Goal: Task Accomplishment & Management: Complete application form

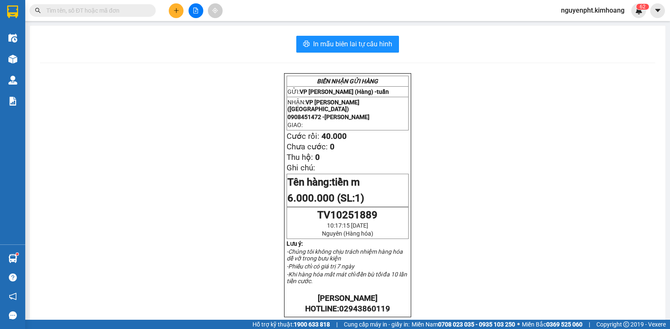
scroll to position [55, 0]
click at [130, 7] on input "text" at bounding box center [95, 10] width 99 height 9
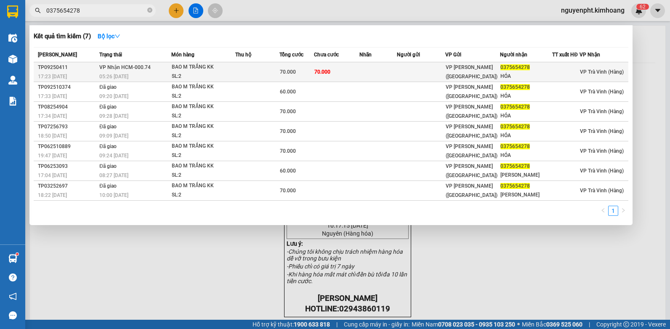
type input "0375654278"
click at [330, 75] on span "70.000" at bounding box center [322, 71] width 16 height 7
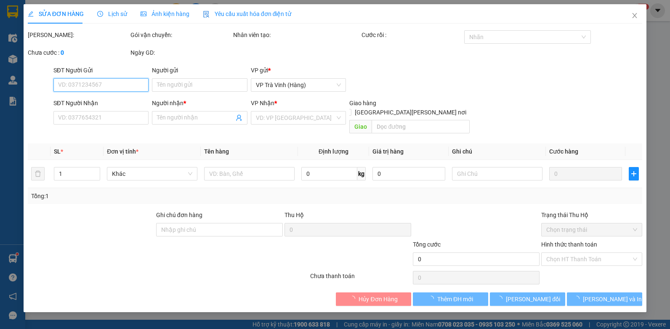
type input "0375654278"
type input "HÓA"
type input "70.000"
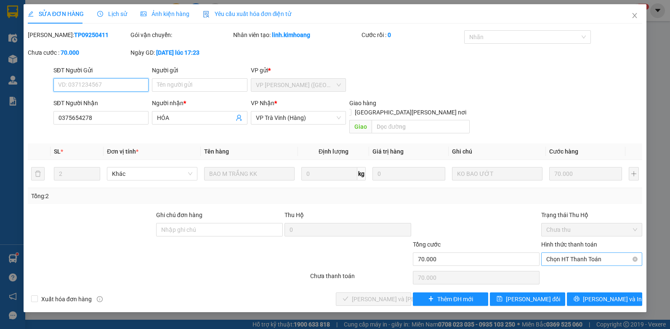
click at [582, 254] on span "Chọn HT Thanh Toán" at bounding box center [591, 259] width 91 height 13
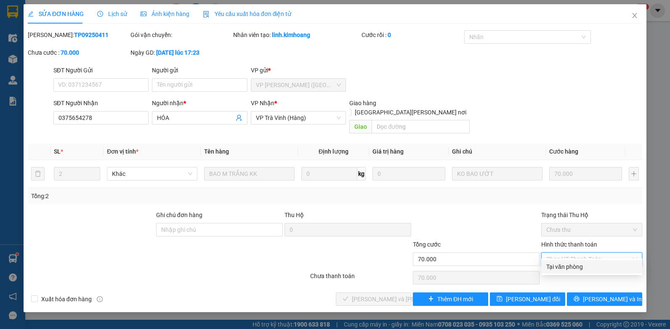
click at [570, 273] on div "Tại văn phòng" at bounding box center [591, 266] width 101 height 13
type input "0"
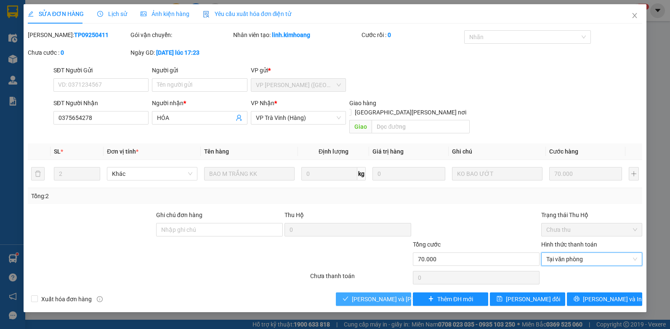
drag, startPoint x: 385, startPoint y: 291, endPoint x: 396, endPoint y: 294, distance: 11.7
click at [386, 295] on span "[PERSON_NAME] và [PERSON_NAME] hàng" at bounding box center [409, 299] width 114 height 9
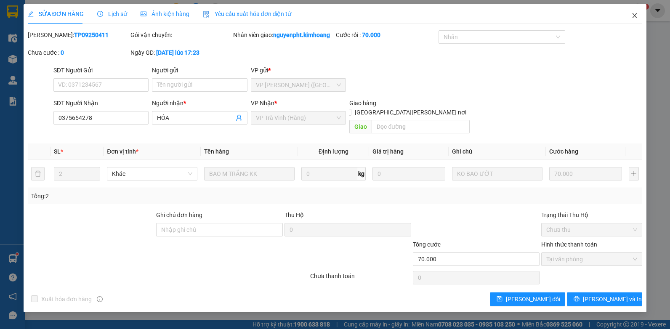
drag, startPoint x: 634, startPoint y: 15, endPoint x: 580, endPoint y: 12, distance: 54.8
click at [633, 16] on icon "close" at bounding box center [634, 15] width 7 height 7
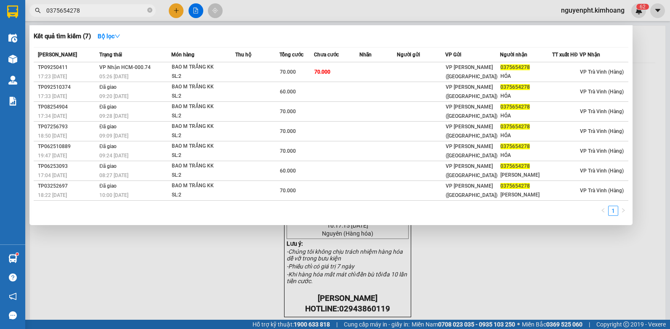
drag, startPoint x: 110, startPoint y: 7, endPoint x: 0, endPoint y: 74, distance: 128.4
click at [0, 74] on html "Kết quả [PERSON_NAME] ( 7 ) Bộ lọc Mã ĐH Trạng thái Món hàng Thu hộ Tổng [PERSO…" at bounding box center [335, 164] width 670 height 329
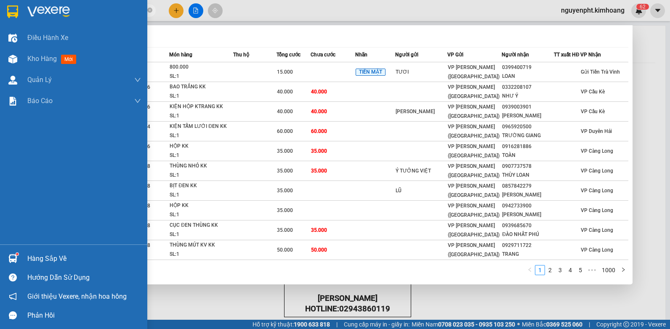
type input "25597"
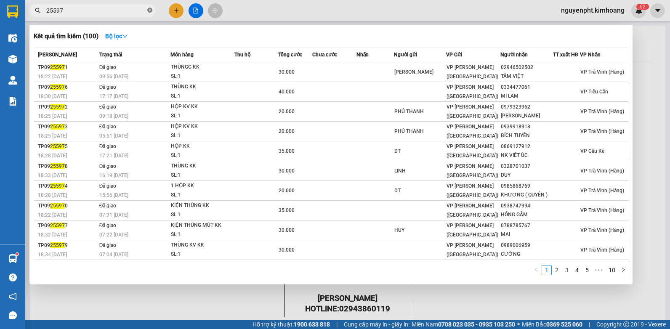
click at [149, 11] on icon "close-circle" at bounding box center [149, 10] width 5 height 5
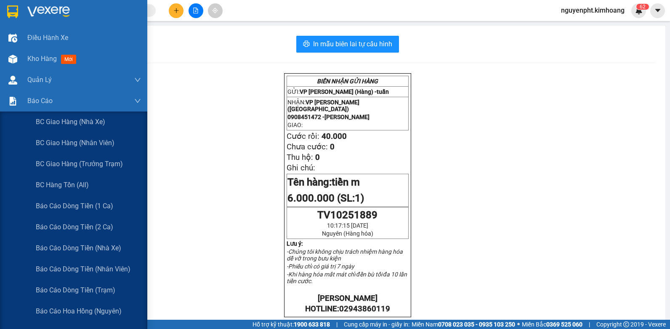
scroll to position [126, 0]
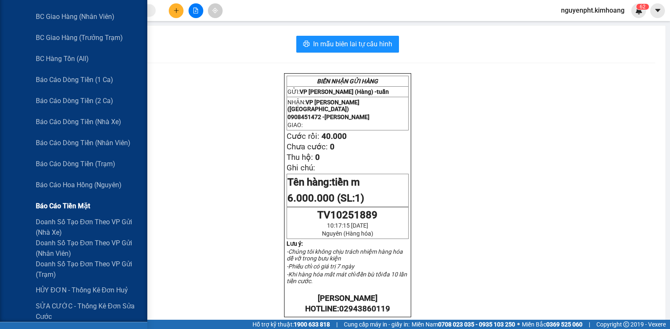
click at [60, 201] on span "Báo cáo tiền mặt" at bounding box center [63, 206] width 54 height 11
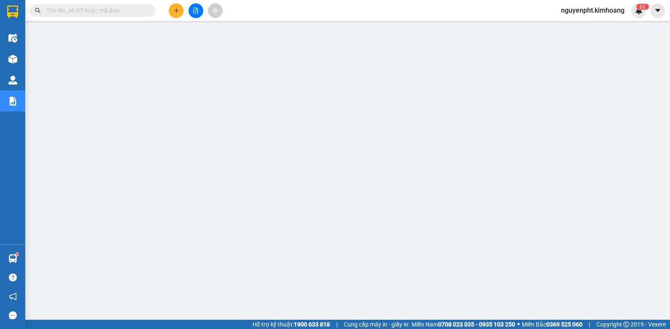
click at [78, 8] on input "text" at bounding box center [95, 10] width 99 height 9
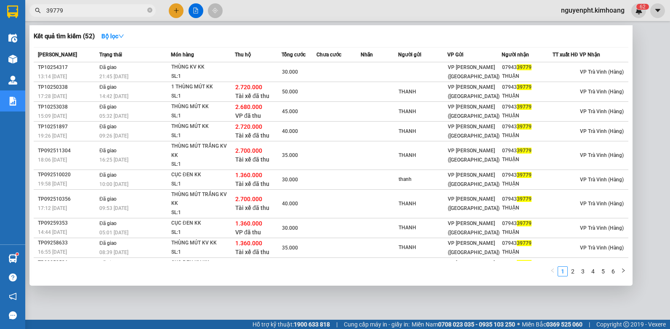
drag, startPoint x: 87, startPoint y: 10, endPoint x: 0, endPoint y: 20, distance: 87.7
click at [0, 20] on html "Kết quả [PERSON_NAME] ( 52 ) Bộ lọc Mã ĐH Trạng thái Món hàng Thu hộ Tổng [PERS…" at bounding box center [335, 164] width 670 height 329
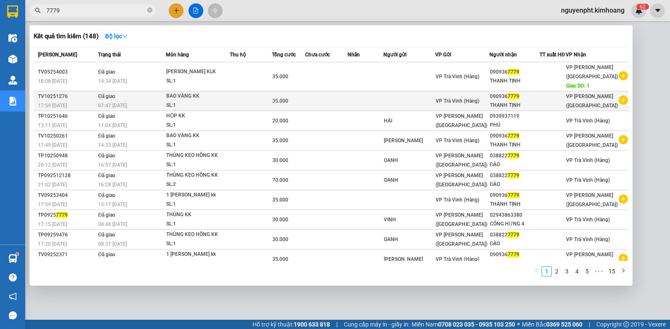
drag, startPoint x: 101, startPoint y: 13, endPoint x: 124, endPoint y: 110, distance: 99.7
click at [0, 28] on html "Kết quả [PERSON_NAME] ( 148 ) Bộ lọc Mã ĐH Trạng thái Món hàng Thu hộ Tổng [PER…" at bounding box center [335, 164] width 670 height 329
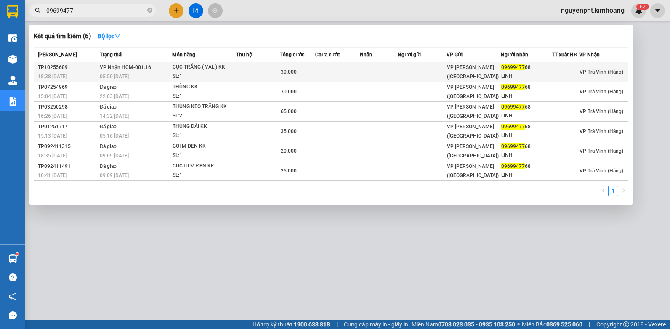
type input "09699477"
click at [277, 75] on td at bounding box center [258, 72] width 44 height 20
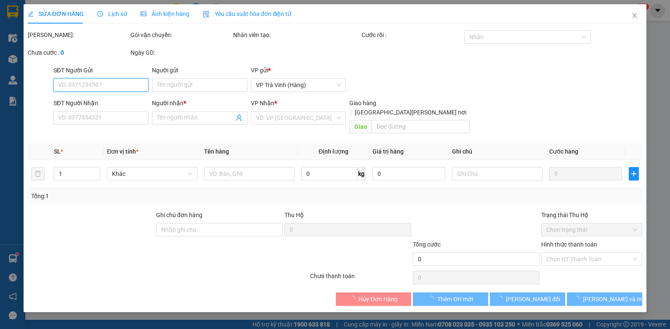
type input "0969947768"
type input "LINH"
type input "30.000"
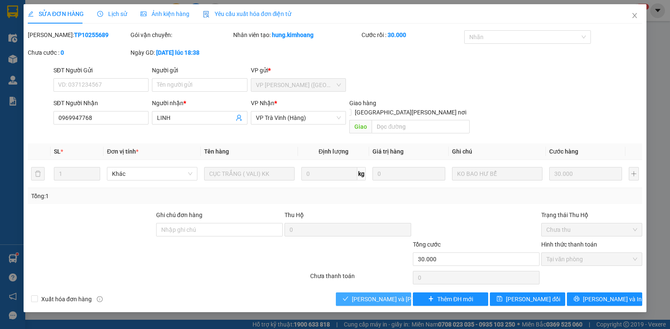
click at [370, 292] on button "[PERSON_NAME] và [PERSON_NAME] hàng" at bounding box center [373, 298] width 75 height 13
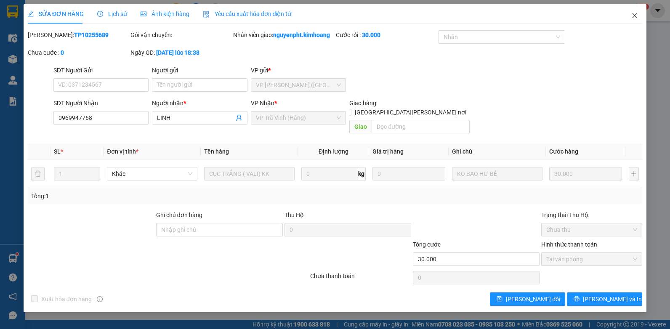
click at [636, 16] on icon "close" at bounding box center [634, 15] width 7 height 7
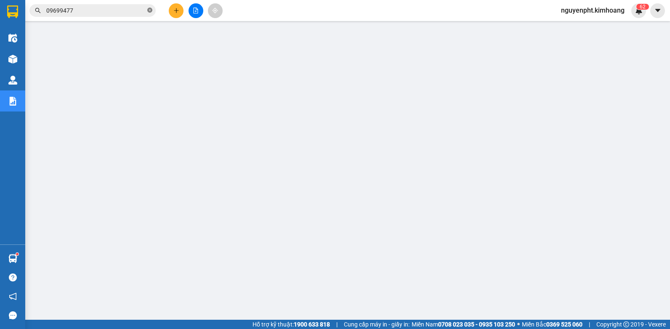
click at [149, 8] on icon "close-circle" at bounding box center [149, 10] width 5 height 5
click at [173, 9] on button at bounding box center [176, 10] width 15 height 15
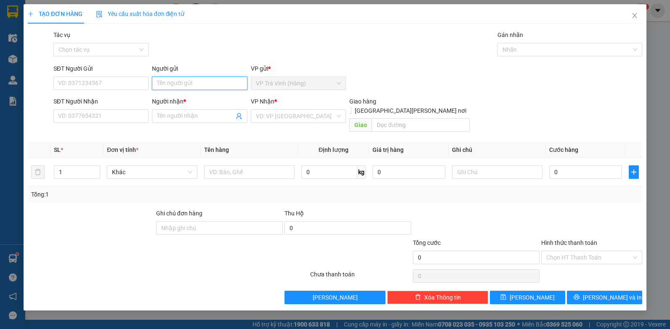
drag, startPoint x: 176, startPoint y: 79, endPoint x: 199, endPoint y: 88, distance: 24.9
click at [186, 84] on input "Người gửi" at bounding box center [200, 83] width 96 height 13
type input "cảnh"
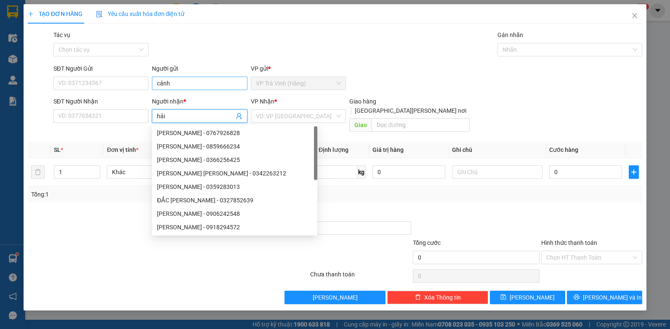
type input "hải"
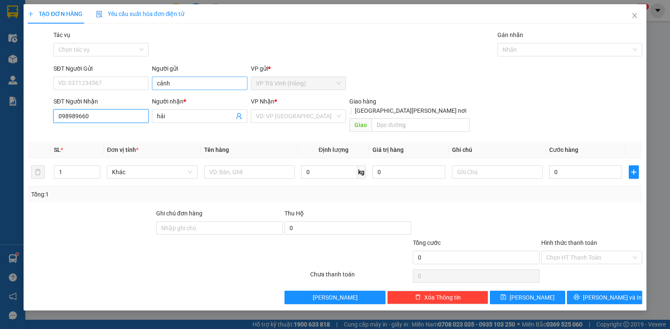
type input "0989896608"
click at [81, 133] on div "0989896608 - hải" at bounding box center [100, 132] width 85 height 9
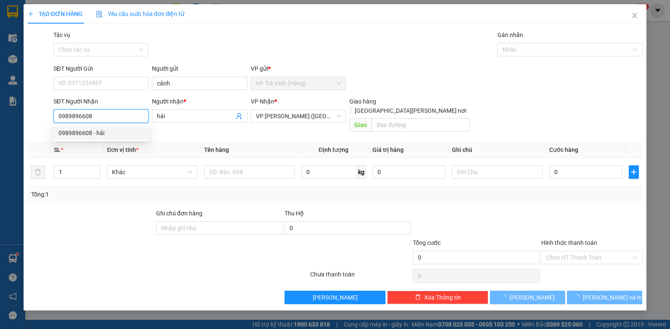
type input "40.000"
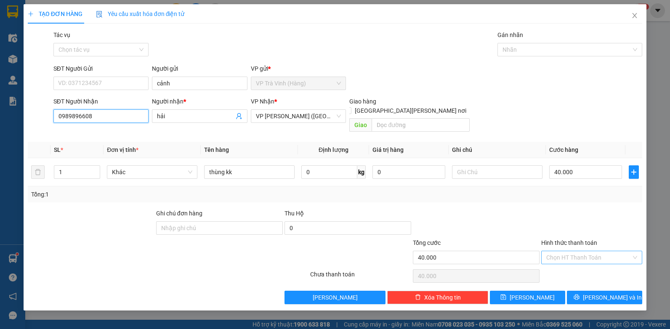
type input "0989896608"
drag, startPoint x: 587, startPoint y: 251, endPoint x: 578, endPoint y: 257, distance: 10.6
click at [585, 251] on input "Hình thức thanh toán" at bounding box center [588, 257] width 85 height 13
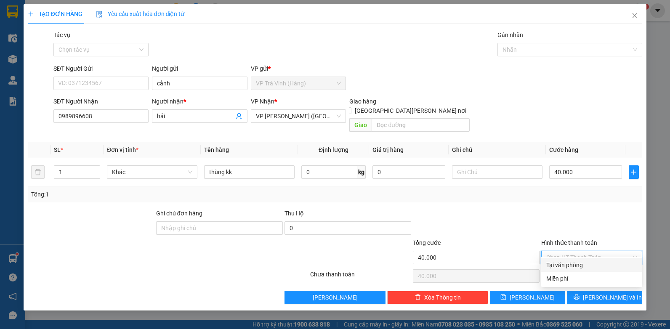
click at [572, 266] on div "Tại văn phòng" at bounding box center [591, 265] width 91 height 9
type input "0"
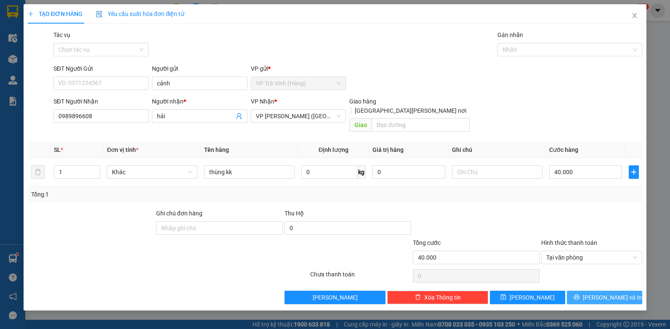
click at [624, 291] on button "[PERSON_NAME] và In" at bounding box center [604, 297] width 75 height 13
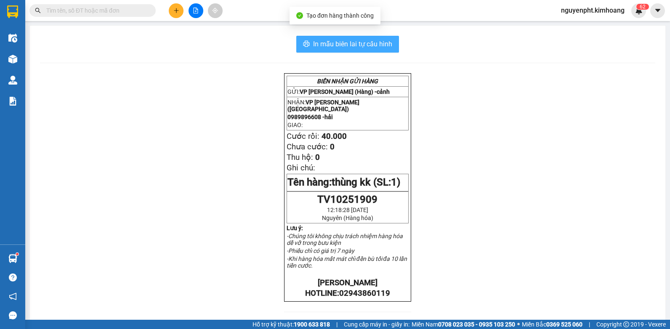
click at [330, 39] on span "In mẫu biên lai tự cấu hình" at bounding box center [352, 44] width 79 height 11
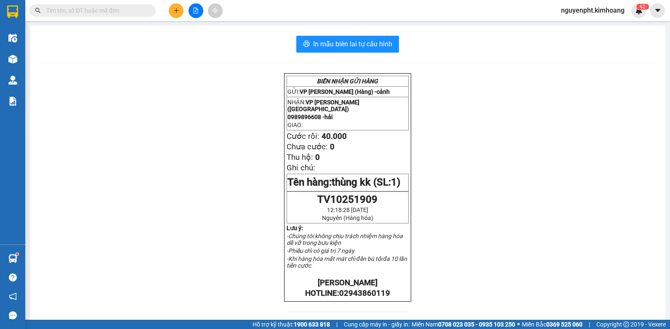
click at [62, 14] on input "text" at bounding box center [95, 10] width 99 height 9
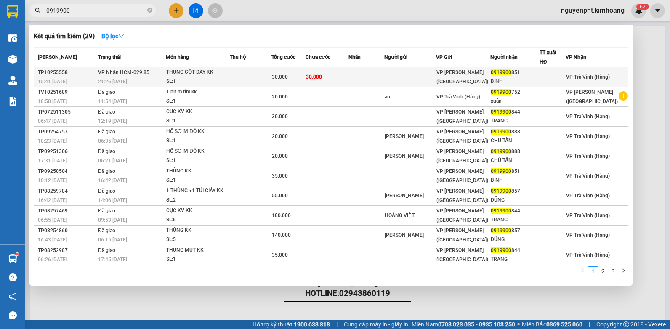
type input "0919900"
click at [229, 77] on div "SL: 1" at bounding box center [197, 81] width 63 height 9
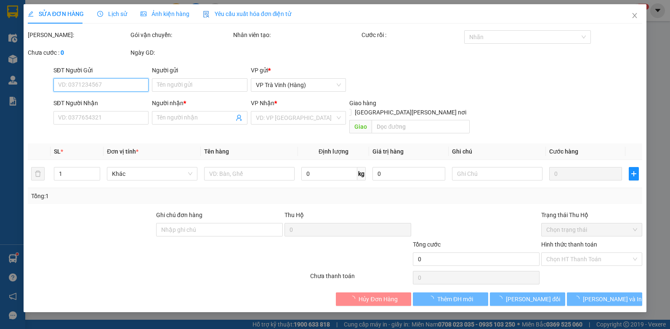
type input "0919900851"
type input "BÍNH"
type input "30.000"
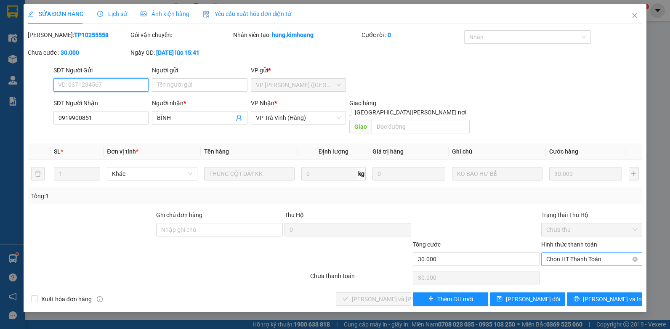
click at [578, 253] on span "Chọn HT Thanh Toán" at bounding box center [591, 259] width 91 height 13
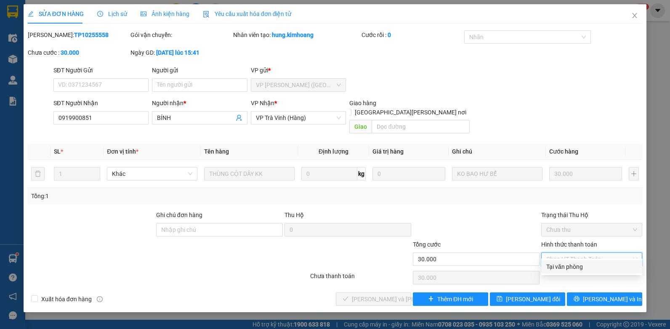
drag, startPoint x: 591, startPoint y: 271, endPoint x: 535, endPoint y: 272, distance: 56.4
click at [591, 271] on div "Tại văn phòng" at bounding box center [591, 266] width 91 height 9
type input "0"
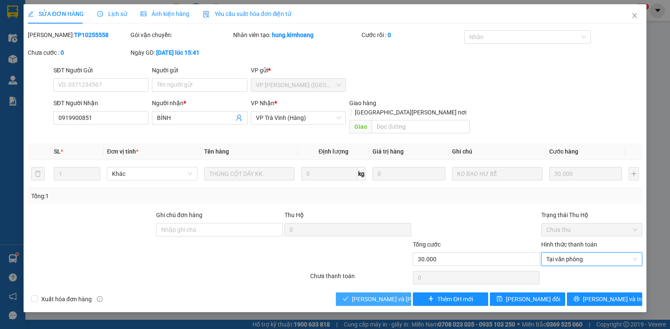
click at [380, 295] on span "[PERSON_NAME] và [PERSON_NAME] hàng" at bounding box center [409, 299] width 114 height 9
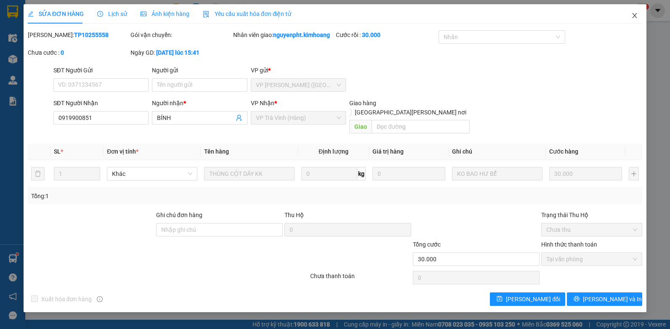
click at [633, 19] on icon "close" at bounding box center [634, 15] width 7 height 7
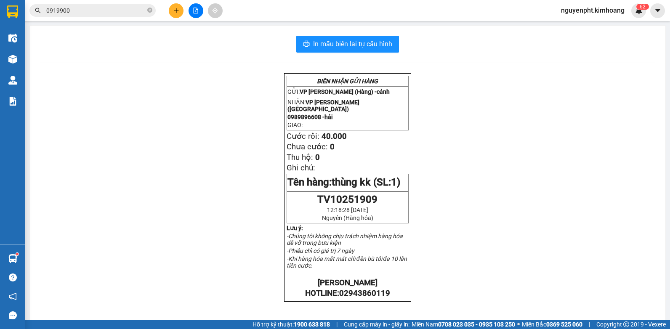
drag, startPoint x: 150, startPoint y: 11, endPoint x: 156, endPoint y: 12, distance: 5.5
click at [151, 11] on icon "close-circle" at bounding box center [149, 10] width 5 height 5
click at [175, 13] on button at bounding box center [176, 10] width 15 height 15
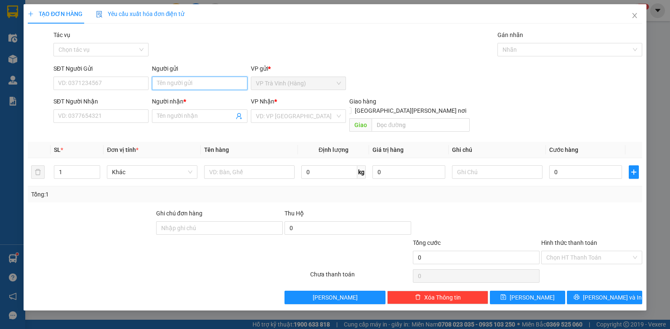
click at [184, 79] on input "Người gửi" at bounding box center [200, 83] width 96 height 13
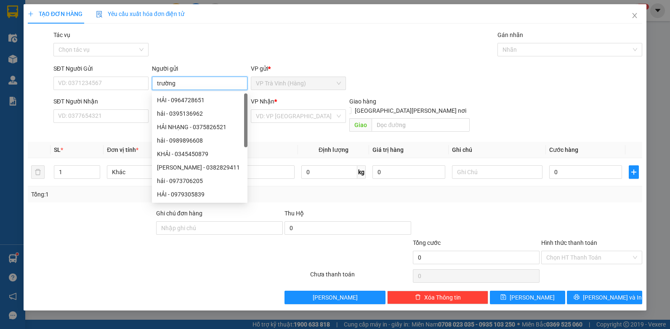
type input "trường"
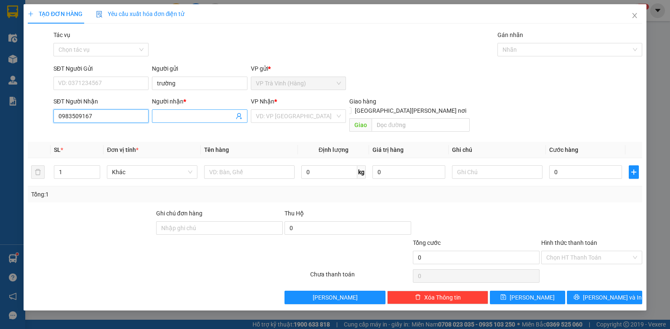
type input "0983509167"
click at [172, 120] on input "Người nhận *" at bounding box center [195, 116] width 77 height 9
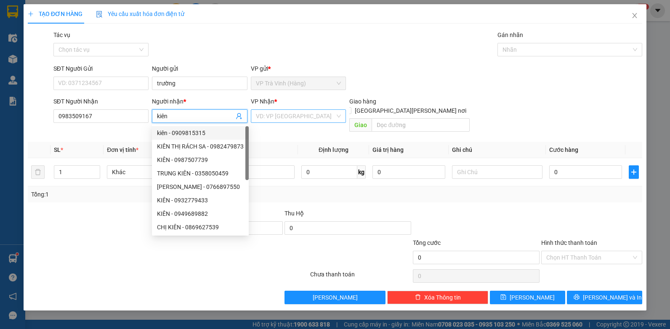
type input "kiên"
click at [278, 120] on input "search" at bounding box center [296, 116] width 80 height 13
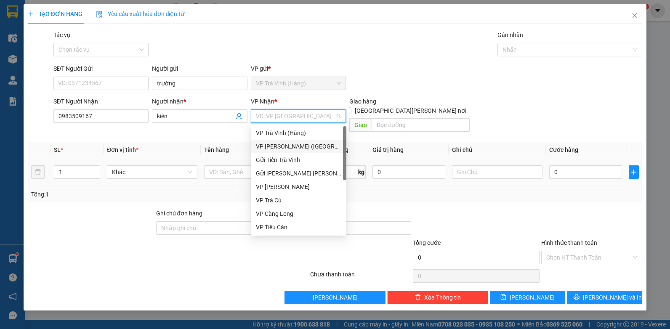
drag, startPoint x: 277, startPoint y: 149, endPoint x: 244, endPoint y: 153, distance: 33.5
click at [277, 149] on div "VP [PERSON_NAME] ([GEOGRAPHIC_DATA])" at bounding box center [298, 146] width 85 height 9
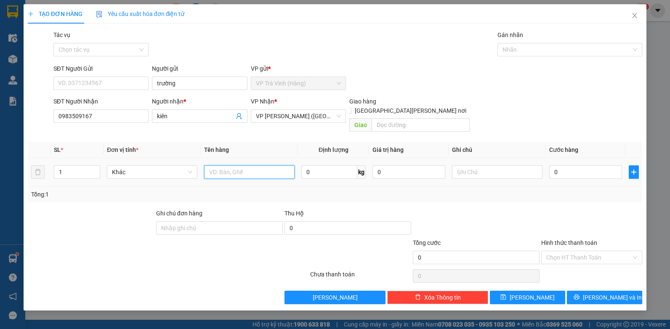
drag, startPoint x: 226, startPoint y: 158, endPoint x: 219, endPoint y: 152, distance: 9.5
click at [226, 165] on input "text" at bounding box center [249, 171] width 90 height 13
type input "cục xanh kk"
type input "3"
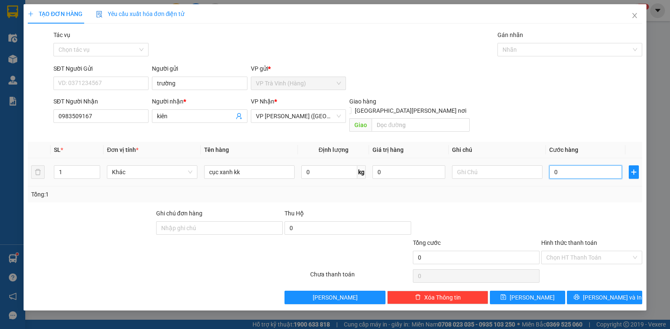
type input "3"
type input "30"
type input "30.000"
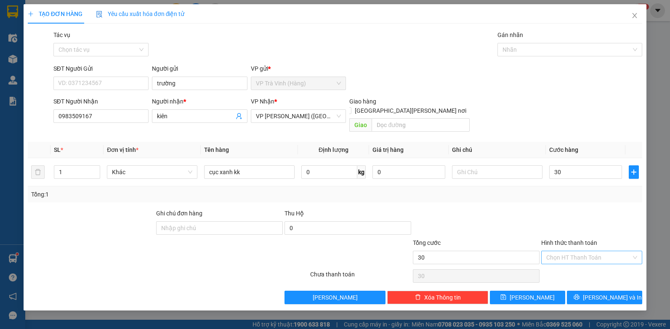
type input "30.000"
click at [569, 251] on input "Hình thức thanh toán" at bounding box center [588, 257] width 85 height 13
click at [576, 263] on div "Tại văn phòng" at bounding box center [591, 265] width 91 height 9
type input "0"
click at [616, 293] on span "[PERSON_NAME] và In" at bounding box center [612, 297] width 59 height 9
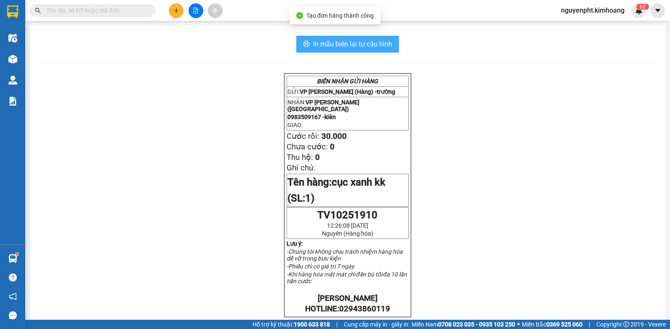
click at [376, 42] on span "In mẫu biên lai tự cấu hình" at bounding box center [352, 44] width 79 height 11
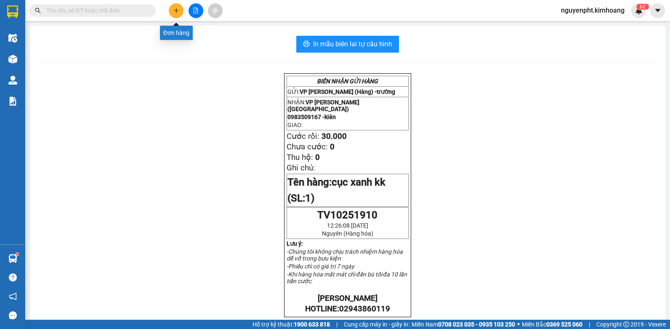
click at [174, 11] on icon "plus" at bounding box center [176, 11] width 6 height 6
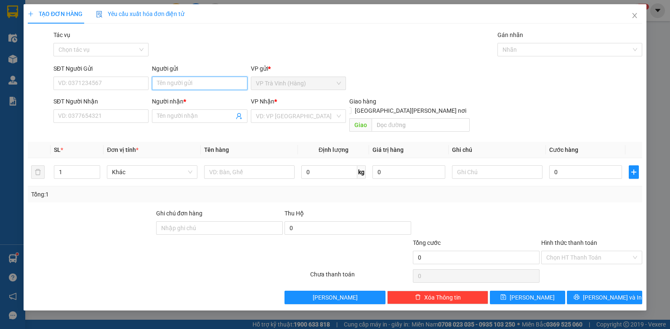
click at [172, 79] on input "Người gửi" at bounding box center [200, 83] width 96 height 13
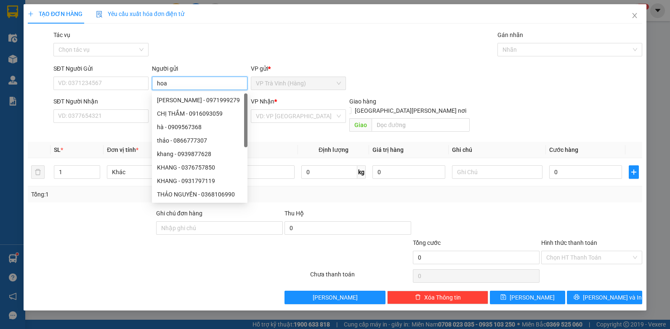
type input "hoa"
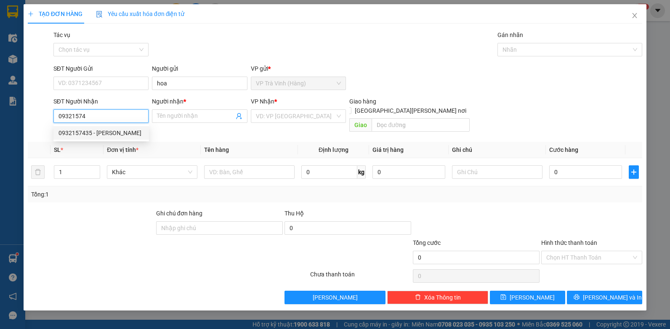
click at [97, 136] on div "0932157435 - [PERSON_NAME]" at bounding box center [100, 132] width 85 height 9
type input "0932157435"
type input "DŨNG"
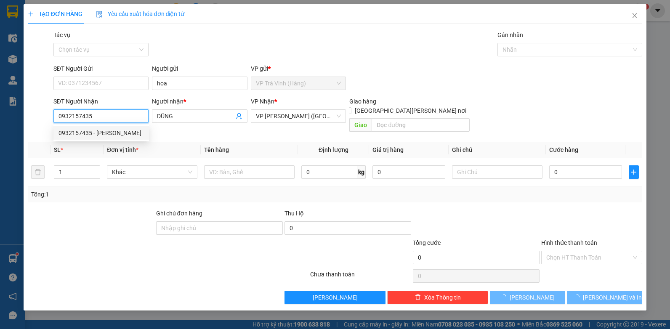
type input "40.000"
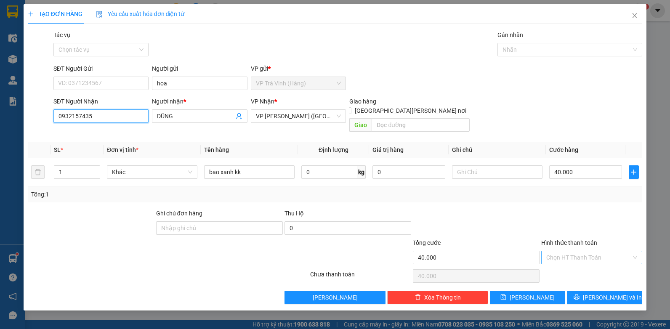
type input "0932157435"
click at [598, 251] on input "Hình thức thanh toán" at bounding box center [588, 257] width 85 height 13
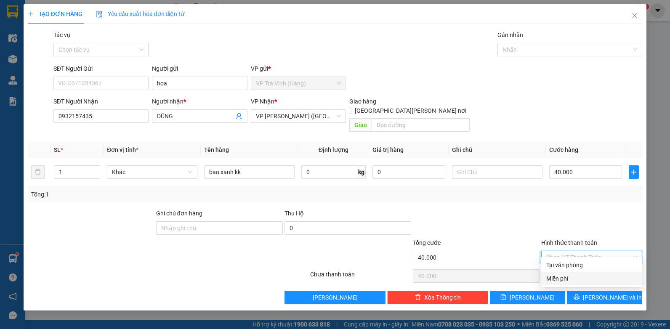
click at [597, 268] on div "Tại văn phòng" at bounding box center [591, 265] width 91 height 9
type input "0"
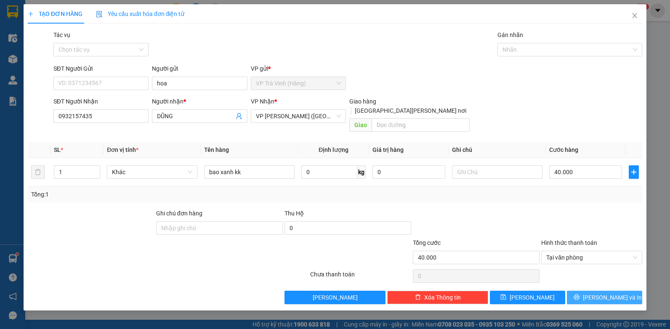
click at [601, 293] on span "[PERSON_NAME] và In" at bounding box center [612, 297] width 59 height 9
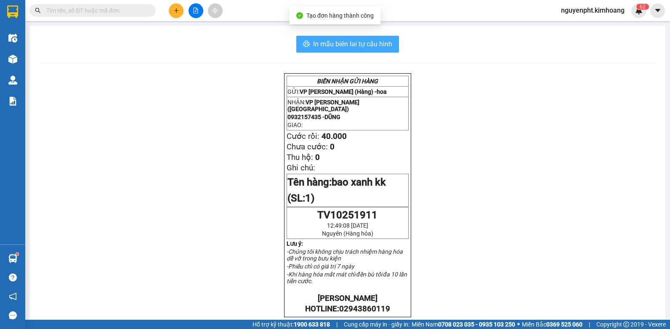
drag, startPoint x: 375, startPoint y: 47, endPoint x: 365, endPoint y: 47, distance: 10.1
click at [375, 47] on span "In mẫu biên lai tự cấu hình" at bounding box center [352, 44] width 79 height 11
